Goal: Task Accomplishment & Management: Complete application form

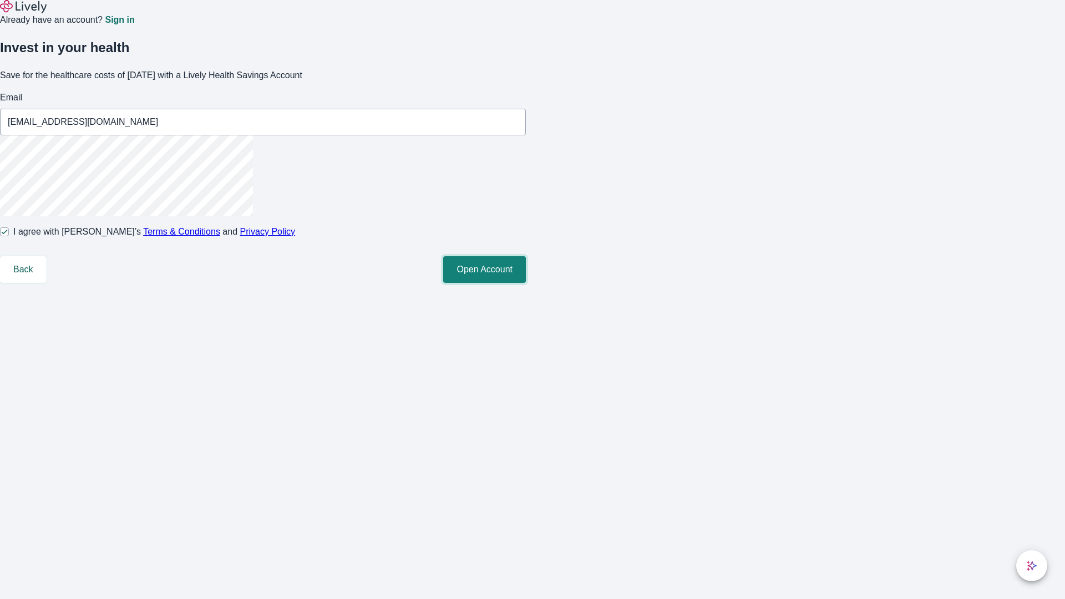
click at [526, 283] on button "Open Account" at bounding box center [484, 269] width 83 height 27
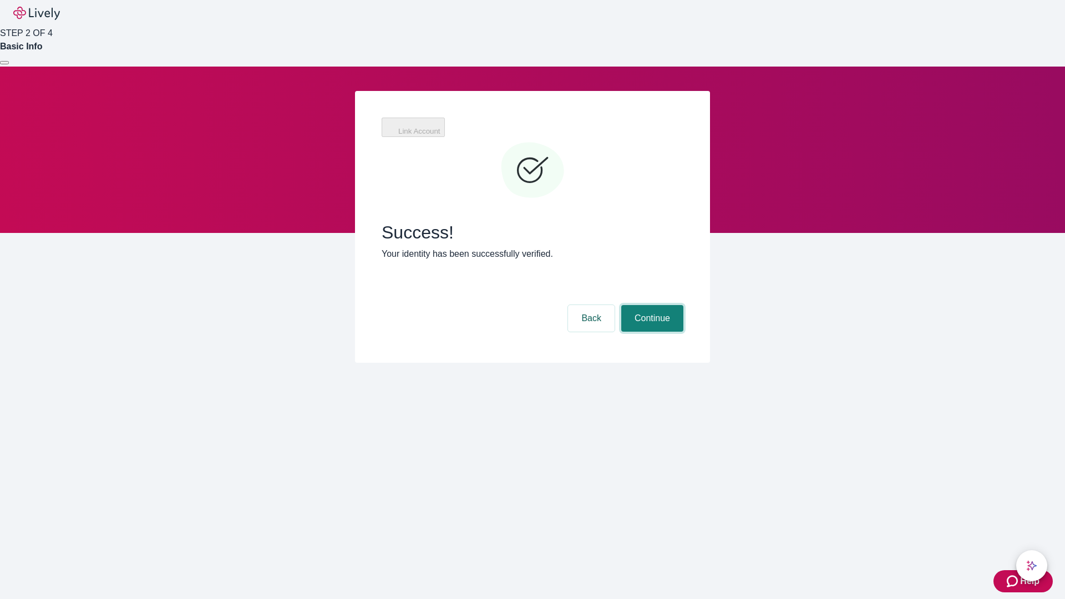
click at [651, 305] on button "Continue" at bounding box center [652, 318] width 62 height 27
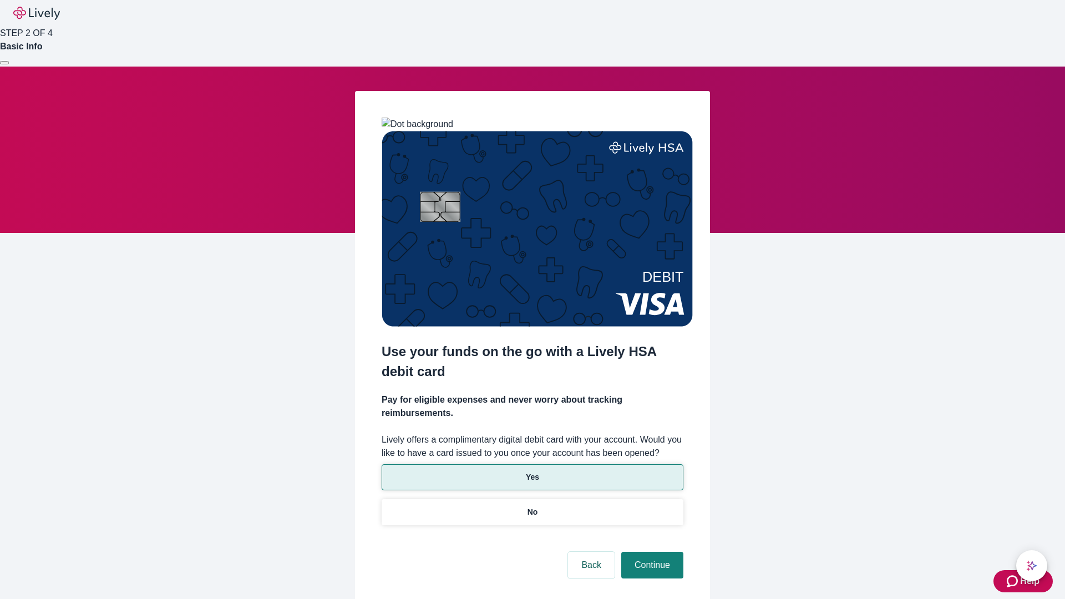
click at [532, 472] on p "Yes" at bounding box center [532, 478] width 13 height 12
click at [651, 552] on button "Continue" at bounding box center [652, 565] width 62 height 27
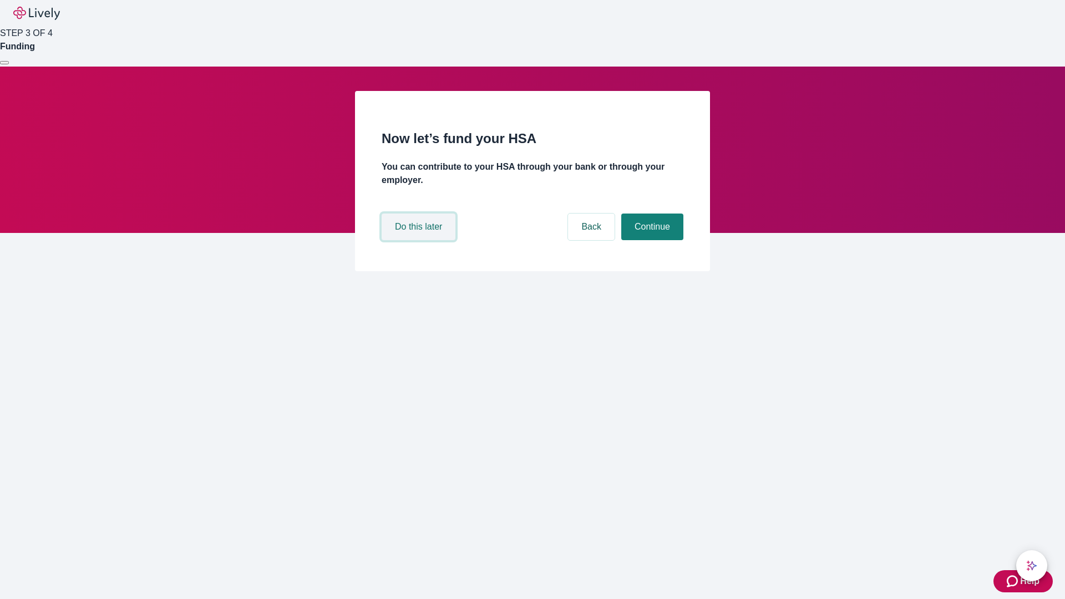
click at [420, 240] on button "Do this later" at bounding box center [419, 227] width 74 height 27
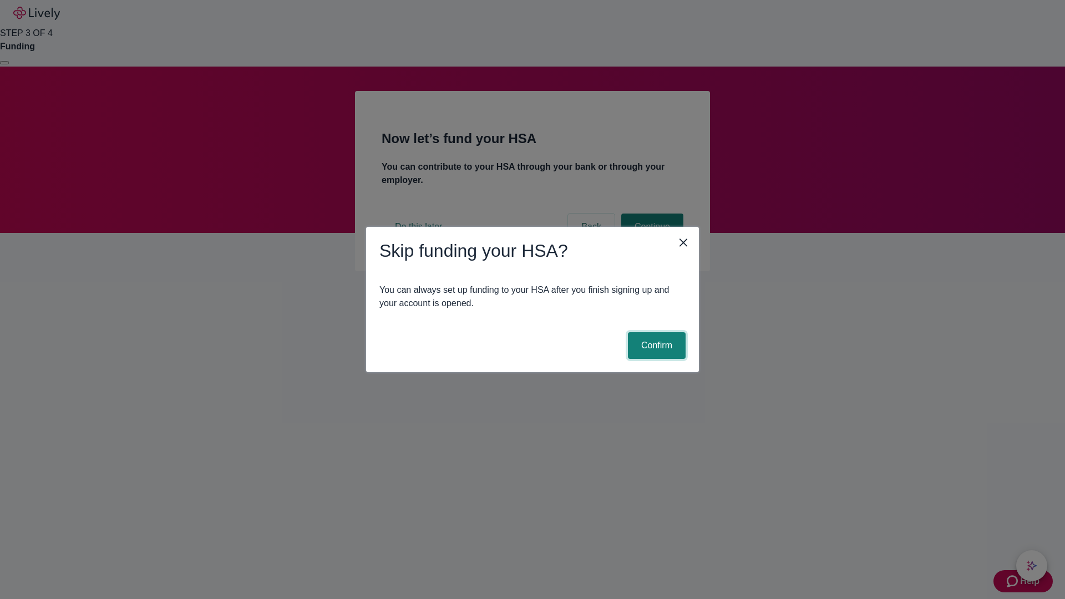
click at [655, 346] on button "Confirm" at bounding box center [657, 345] width 58 height 27
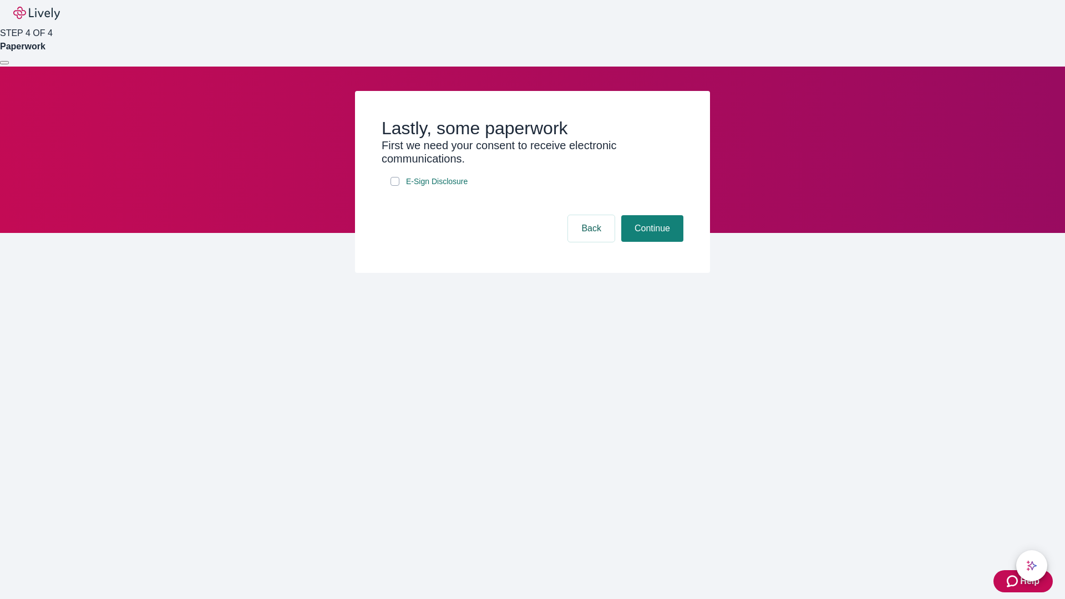
click at [395, 186] on input "E-Sign Disclosure" at bounding box center [395, 181] width 9 height 9
checkbox input "true"
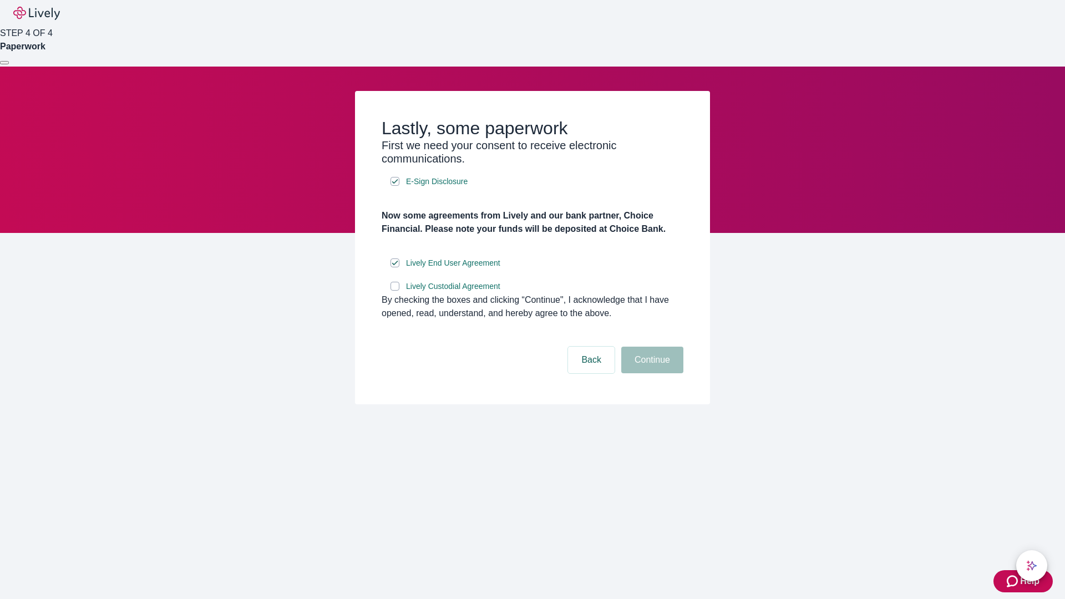
click at [395, 291] on input "Lively Custodial Agreement" at bounding box center [395, 286] width 9 height 9
checkbox input "true"
click at [651, 373] on button "Continue" at bounding box center [652, 360] width 62 height 27
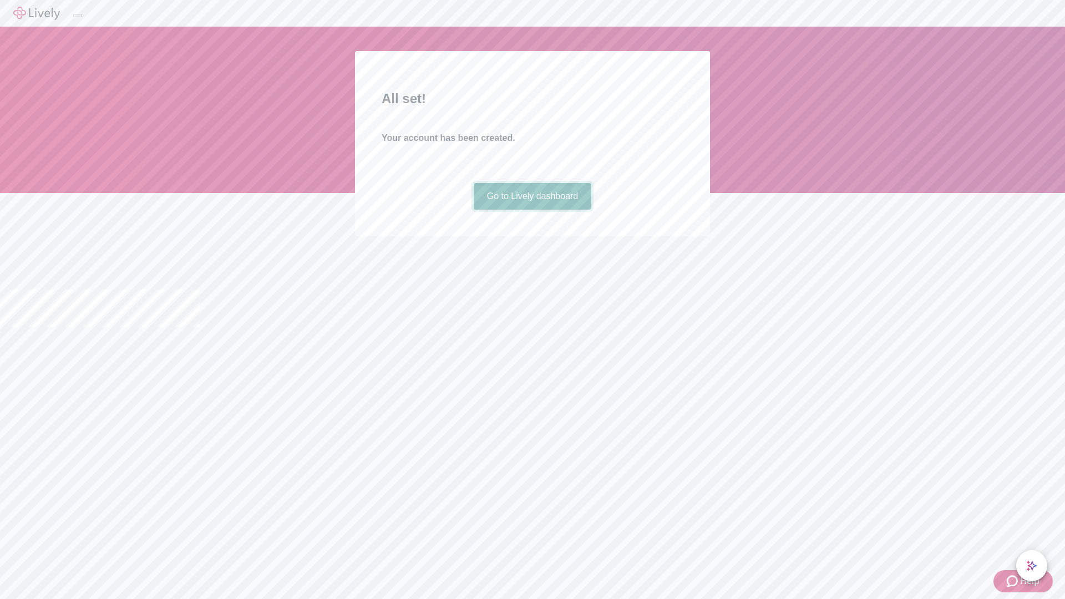
click at [532, 210] on link "Go to Lively dashboard" at bounding box center [533, 196] width 118 height 27
